Goal: Use online tool/utility: Utilize a website feature to perform a specific function

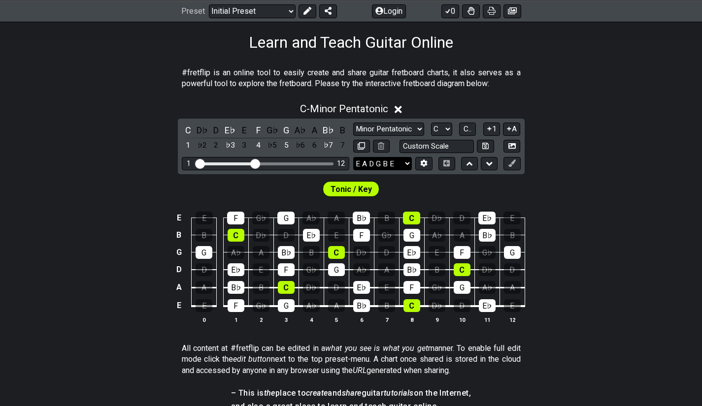
scroll to position [171, 0]
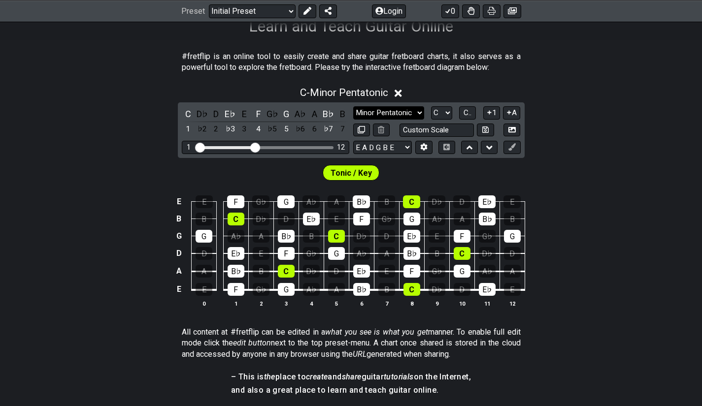
click at [408, 112] on select "Minor Pentatonic Click to edit Minor Pentatonic Major Pentatonic Minor Blues Ma…" at bounding box center [388, 112] width 71 height 13
select select "Major / [PERSON_NAME]"
click at [353, 106] on select "Minor Pentatonic Click to edit Minor Pentatonic Major Pentatonic Minor Blues Ma…" at bounding box center [388, 112] width 71 height 13
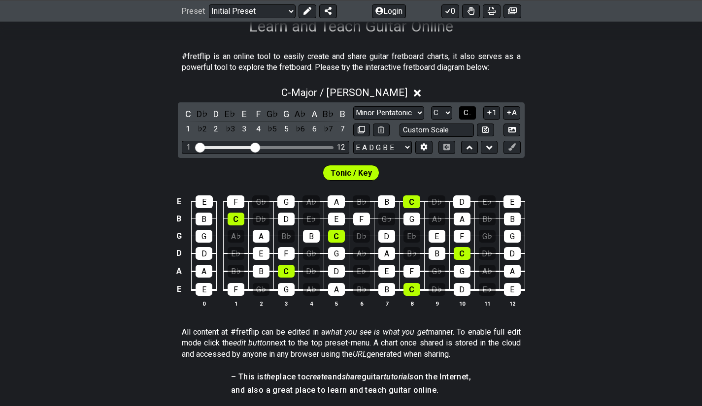
click at [468, 114] on span "C.." at bounding box center [468, 112] width 8 height 9
click at [443, 112] on select "A♭ A A♯ B♭ B C C♯ D♭ D D♯ E♭ E F F♯ G♭ G G♯" at bounding box center [441, 112] width 21 height 13
select select "A"
click at [431, 106] on select "A♭ A A♯ B♭ B C C♯ D♭ D D♯ E♭ E F F♯ G♭ G G♯" at bounding box center [441, 112] width 21 height 13
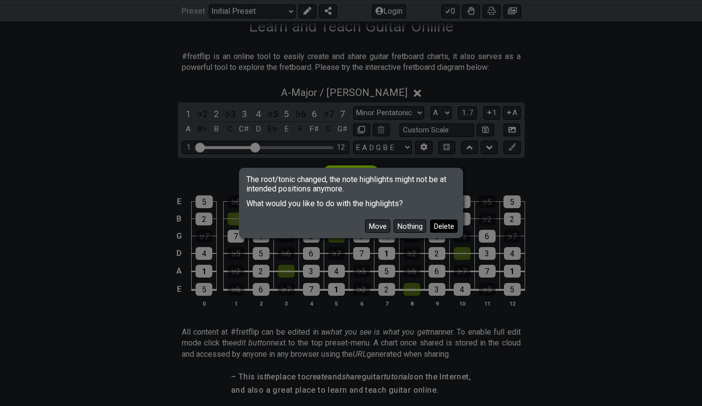
click at [439, 229] on button "Delete" at bounding box center [444, 226] width 28 height 13
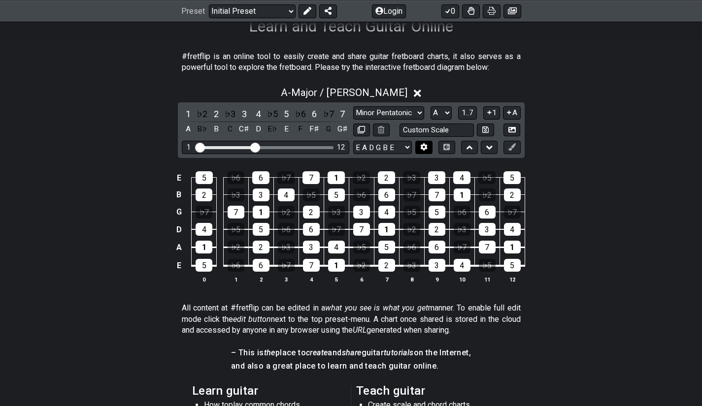
click at [421, 146] on icon at bounding box center [424, 147] width 7 height 7
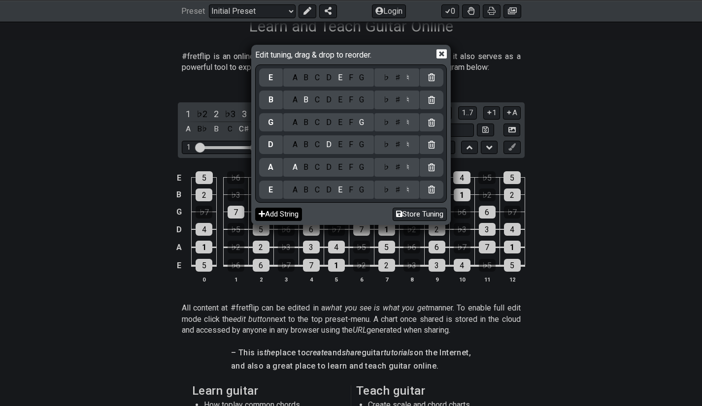
click at [293, 212] on button "Add String" at bounding box center [278, 214] width 47 height 13
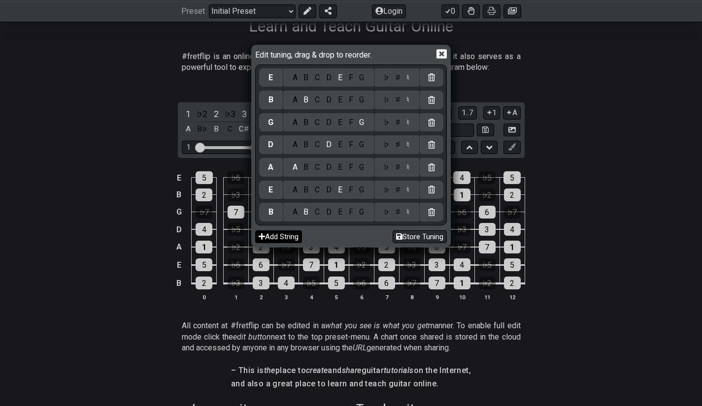
click at [283, 239] on button "Add String" at bounding box center [278, 237] width 47 height 13
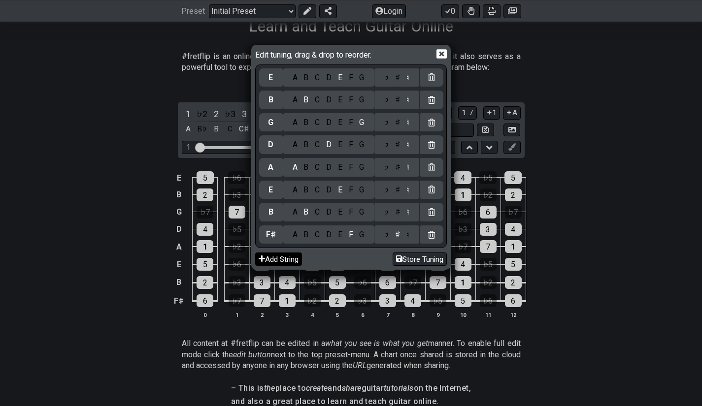
click at [283, 258] on button "Add String" at bounding box center [278, 259] width 47 height 13
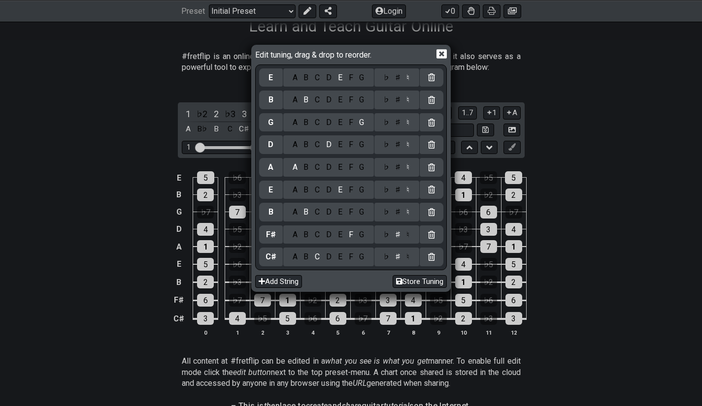
click at [301, 216] on div "B" at bounding box center [305, 212] width 11 height 11
click at [297, 214] on div "A" at bounding box center [294, 212] width 11 height 11
click at [342, 240] on div "E" at bounding box center [339, 235] width 11 height 11
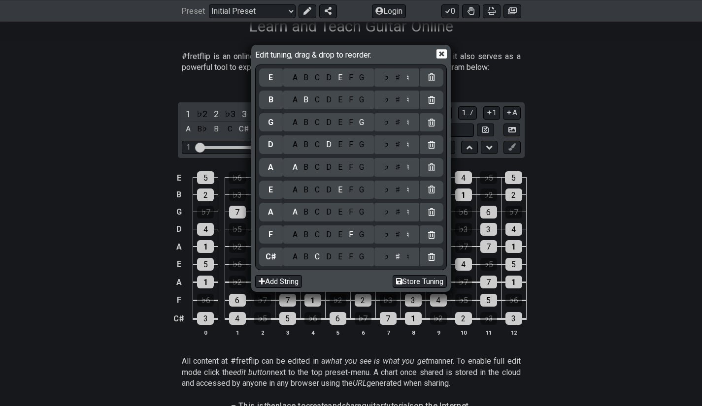
click at [342, 236] on div "E" at bounding box center [339, 235] width 11 height 11
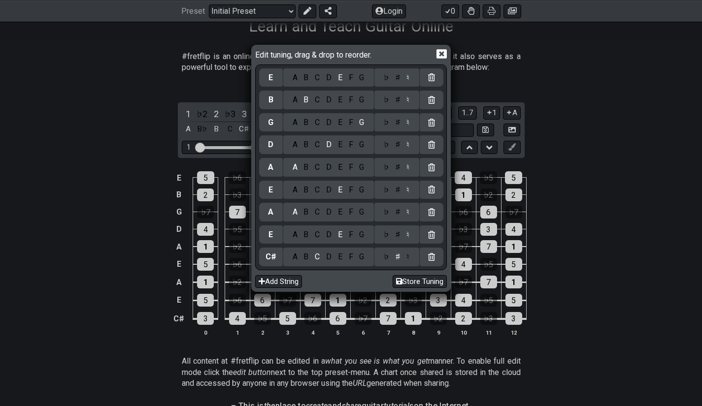
click at [342, 236] on div "E" at bounding box center [339, 235] width 11 height 11
click at [310, 259] on div "B" at bounding box center [305, 257] width 11 height 11
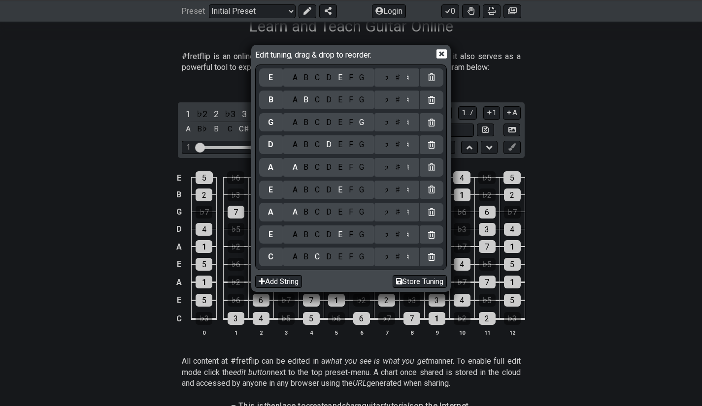
click at [307, 259] on div "B" at bounding box center [305, 257] width 11 height 11
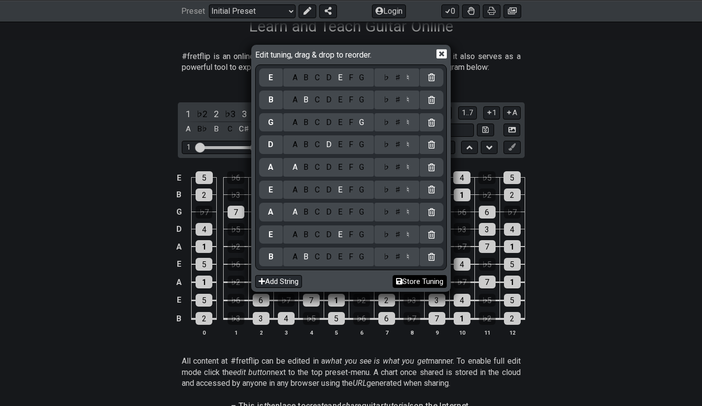
click at [409, 286] on button "Store Tuning" at bounding box center [420, 281] width 54 height 13
click at [416, 279] on button "Store Tuning" at bounding box center [420, 281] width 54 height 13
click at [441, 53] on icon at bounding box center [441, 54] width 10 height 10
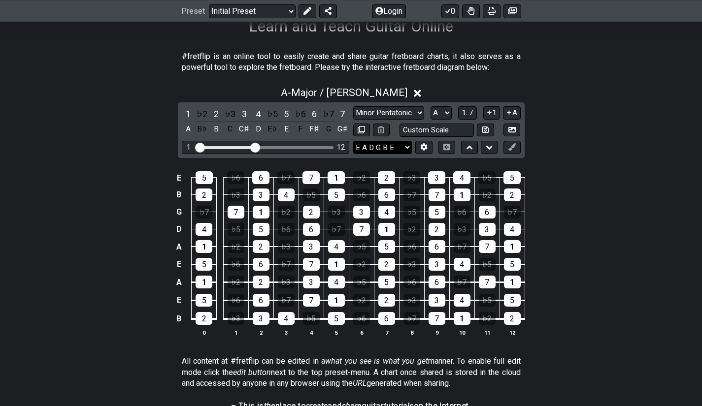
click at [410, 145] on select "E A D G B E B E A E A D G B E E A D G B E B E A D F♯ B A D G C E A D A D G B E …" at bounding box center [382, 147] width 59 height 13
click at [423, 147] on icon at bounding box center [423, 146] width 7 height 7
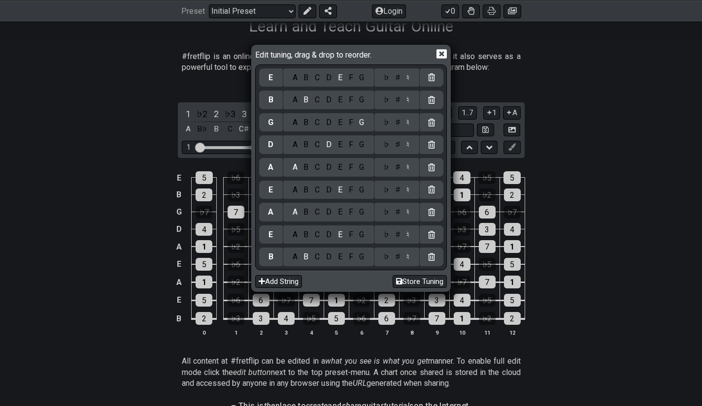
click at [297, 260] on div "A" at bounding box center [294, 257] width 11 height 11
click at [402, 282] on button "Store Tuning" at bounding box center [420, 281] width 54 height 13
click at [435, 53] on div "Edit tuning, drag & drop to reorder." at bounding box center [351, 55] width 192 height 17
click at [439, 56] on icon at bounding box center [441, 54] width 10 height 10
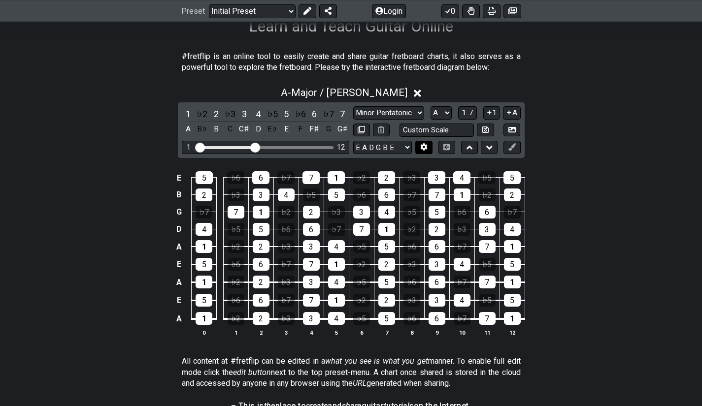
click at [423, 149] on icon at bounding box center [424, 147] width 7 height 7
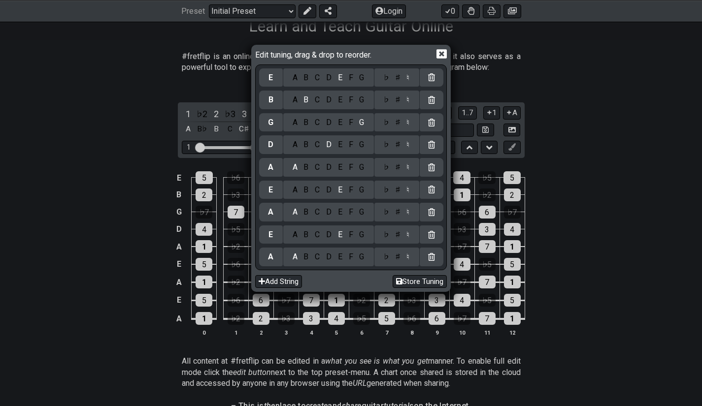
click at [435, 255] on div at bounding box center [432, 257] width 24 height 19
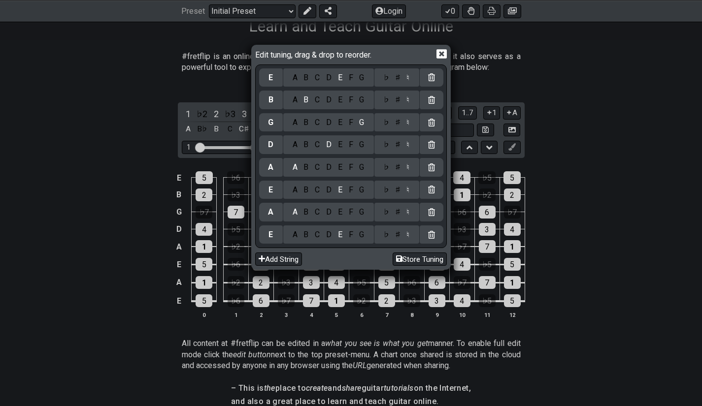
click at [443, 55] on icon at bounding box center [441, 54] width 10 height 10
